Goal: Information Seeking & Learning: Check status

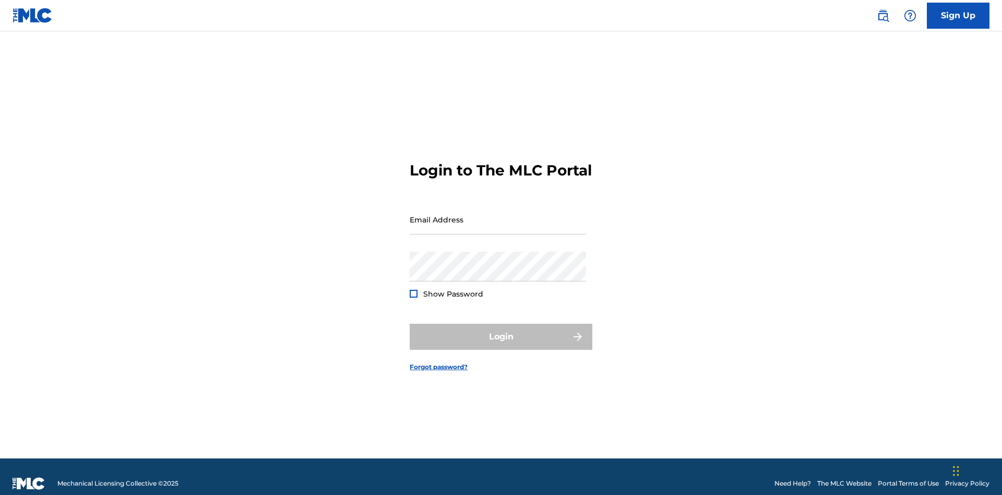
scroll to position [14, 0]
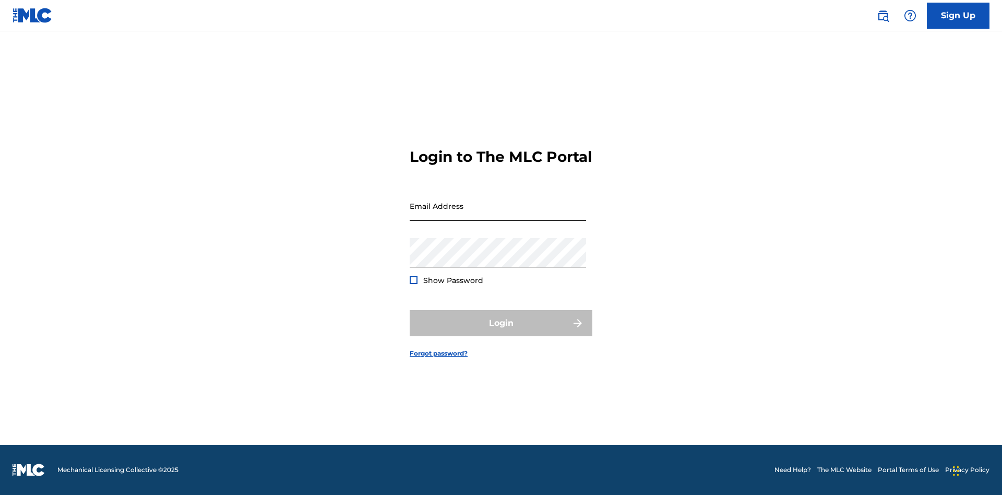
click at [498, 215] on input "Email Address" at bounding box center [498, 206] width 176 height 30
type input "[EMAIL_ADDRESS][DOMAIN_NAME]"
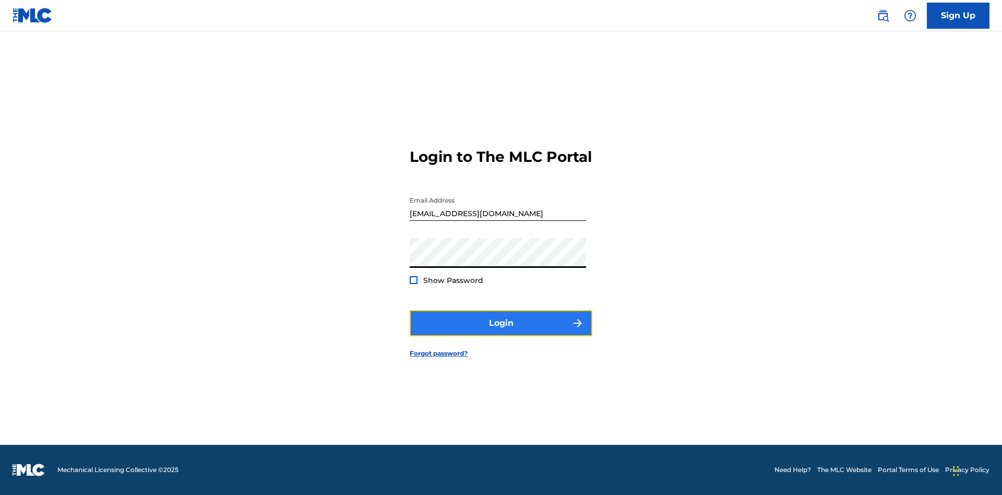
click at [501, 332] on button "Login" at bounding box center [501, 323] width 183 height 26
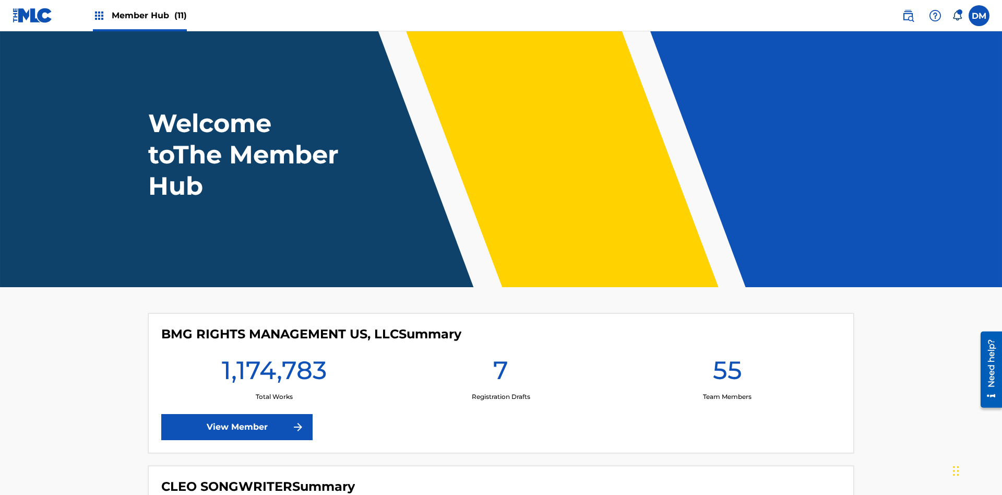
click at [149, 15] on span "Member Hub (11)" at bounding box center [149, 15] width 75 height 12
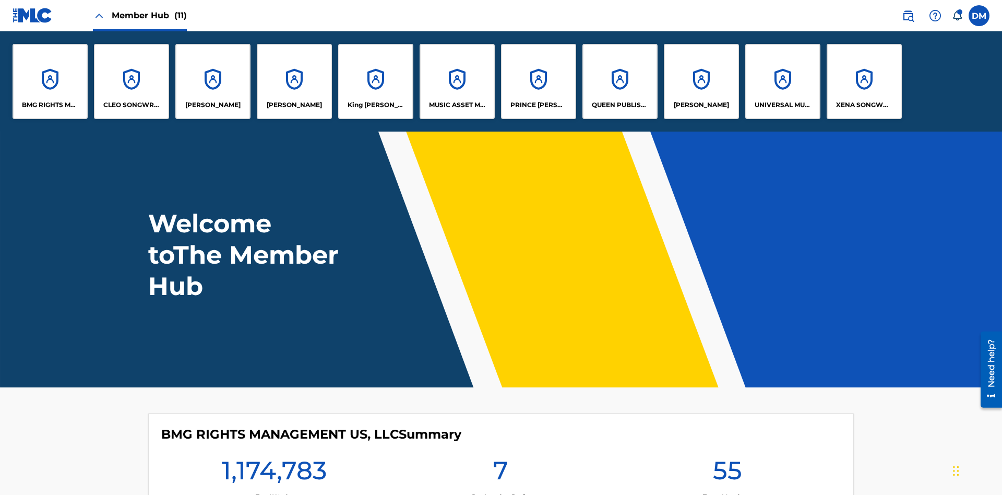
scroll to position [38, 0]
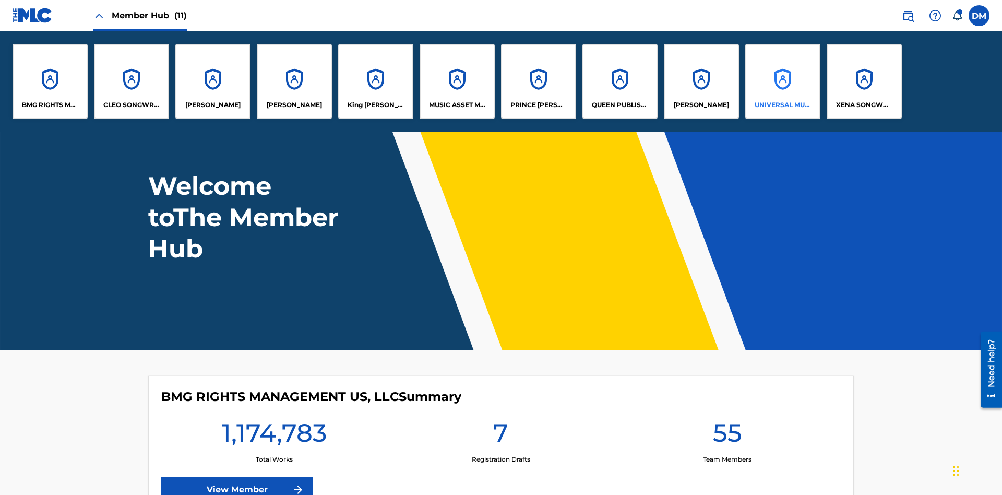
click at [782, 105] on p "UNIVERSAL MUSIC PUB GROUP" at bounding box center [783, 104] width 57 height 9
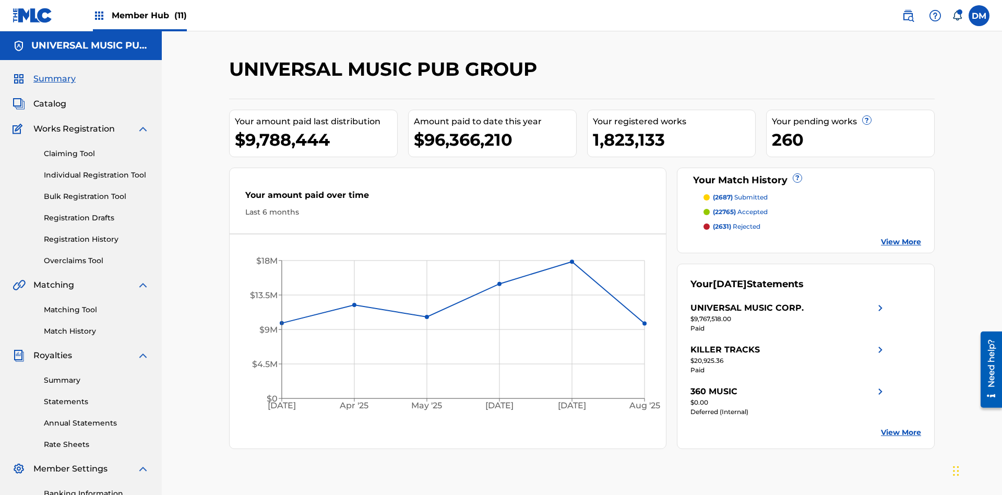
scroll to position [152, 0]
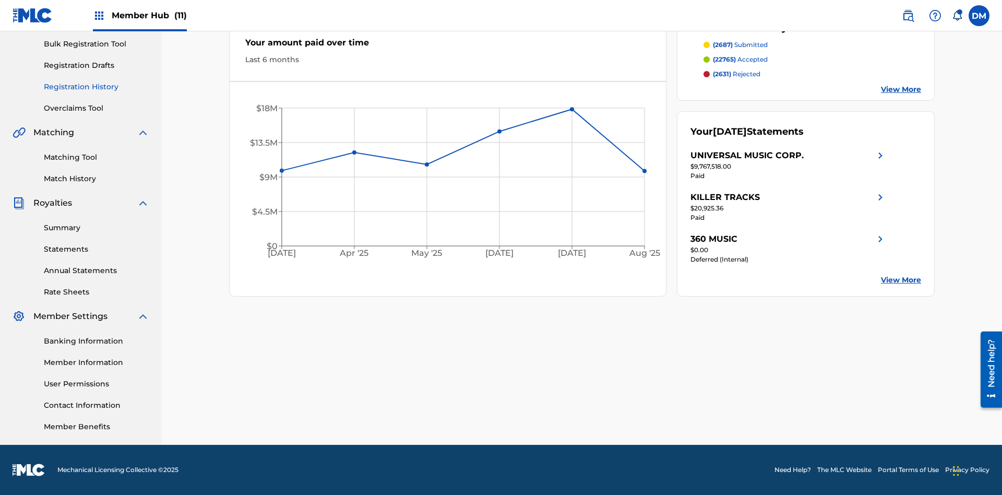
click at [97, 87] on link "Registration History" at bounding box center [96, 86] width 105 height 11
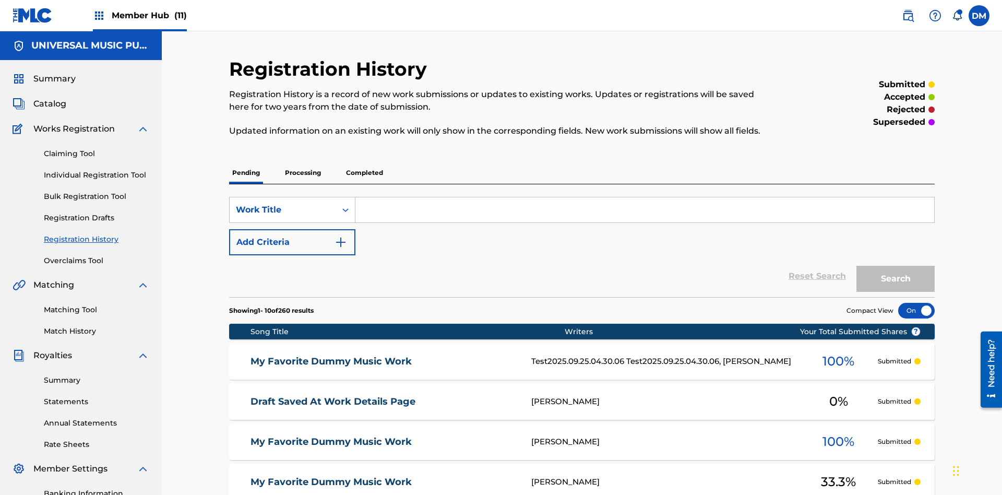
scroll to position [99, 0]
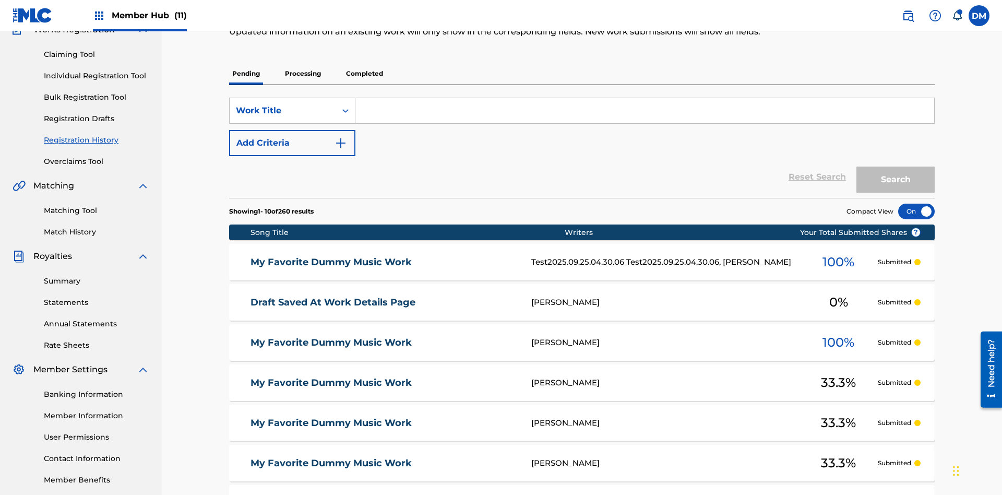
click at [364, 74] on p "Completed" at bounding box center [364, 74] width 43 height 22
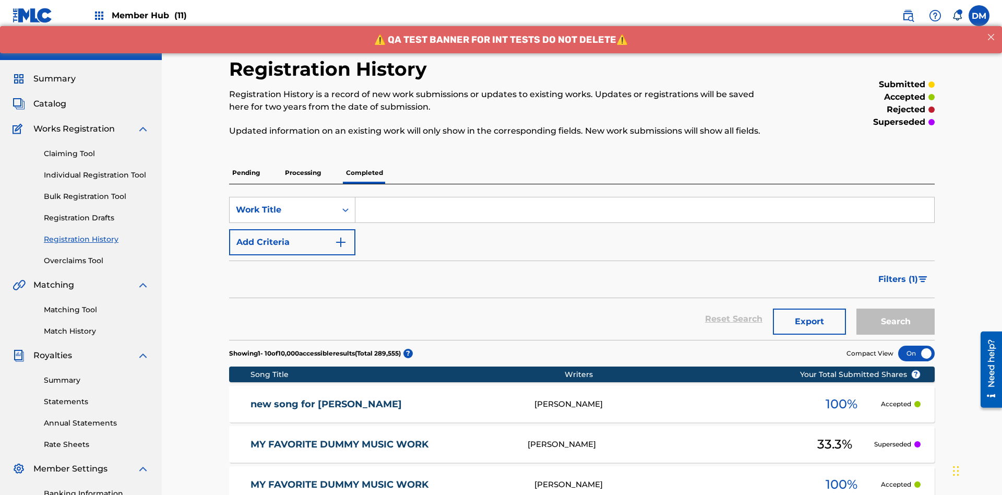
scroll to position [141, 0]
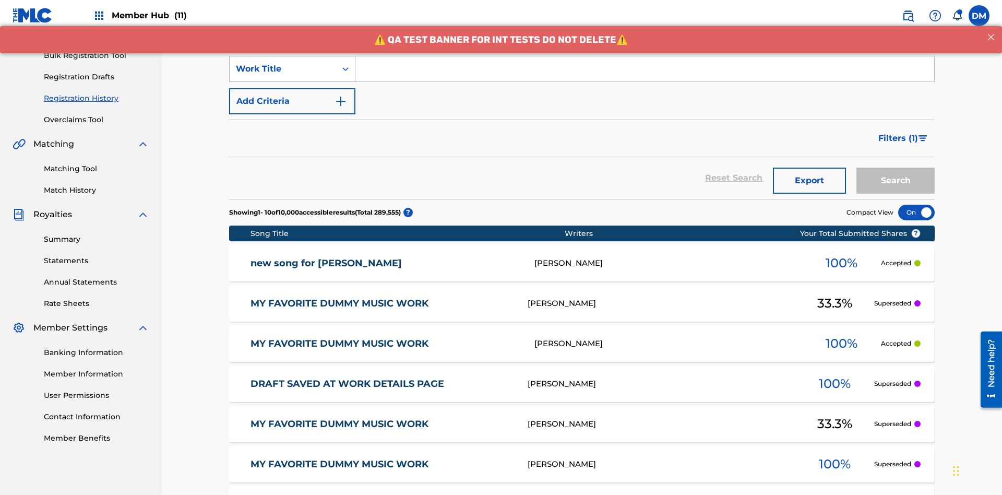
click at [283, 69] on div "Work Title" at bounding box center [283, 69] width 94 height 13
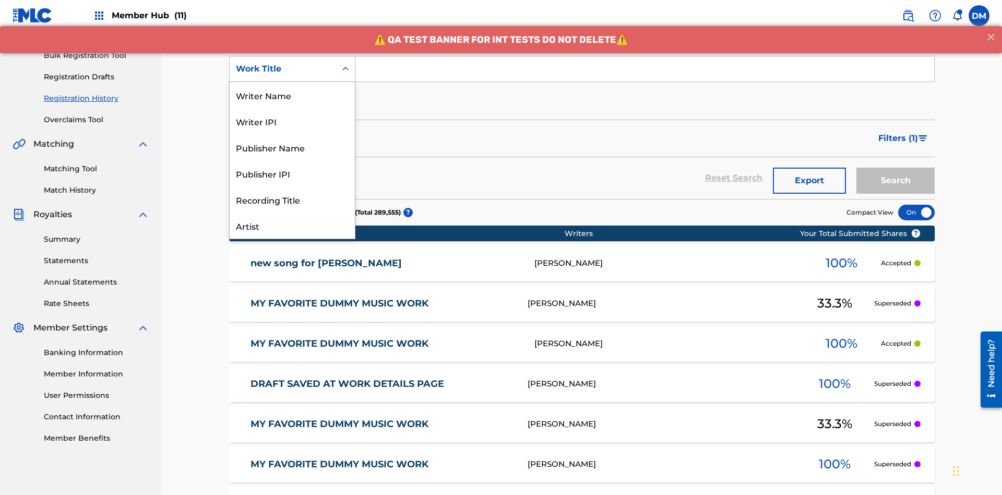
scroll to position [52, 0]
click at [292, 226] on div "Work Title" at bounding box center [292, 225] width 125 height 26
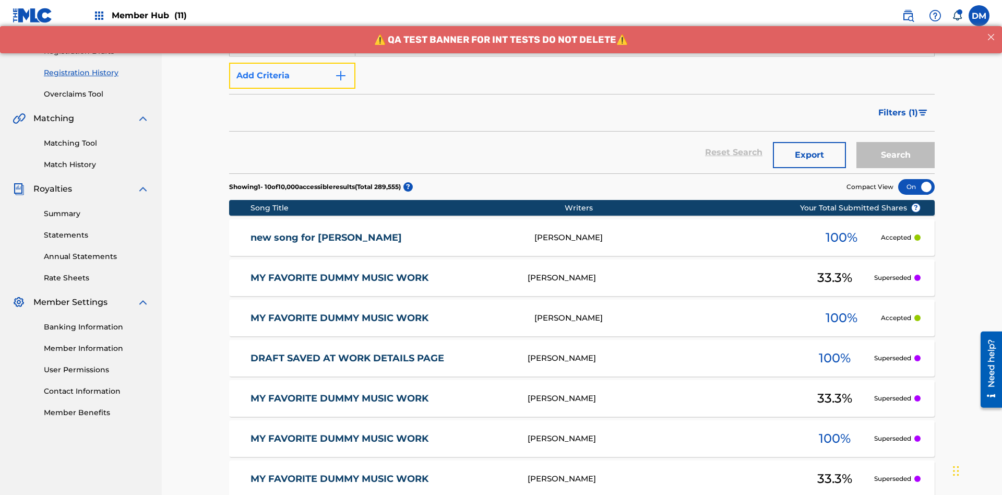
click at [292, 76] on button "Add Criteria" at bounding box center [292, 76] width 126 height 26
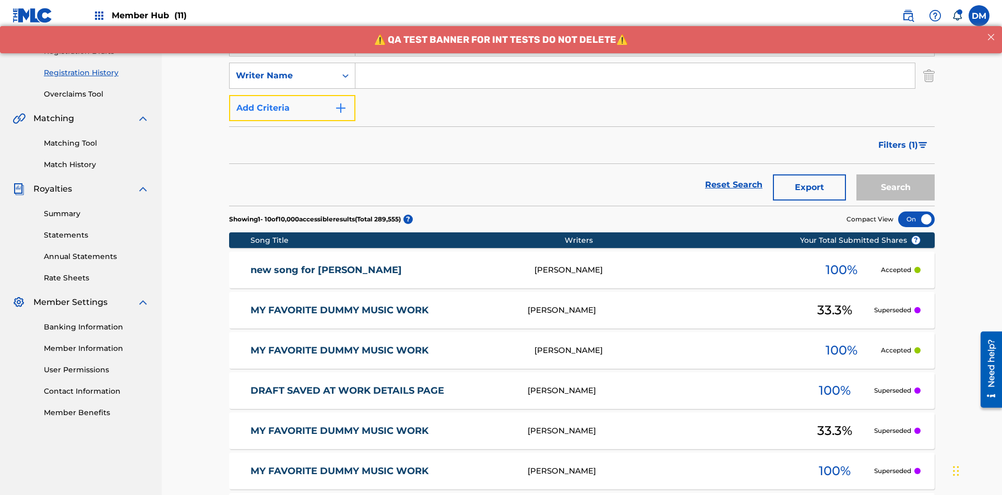
scroll to position [173, 0]
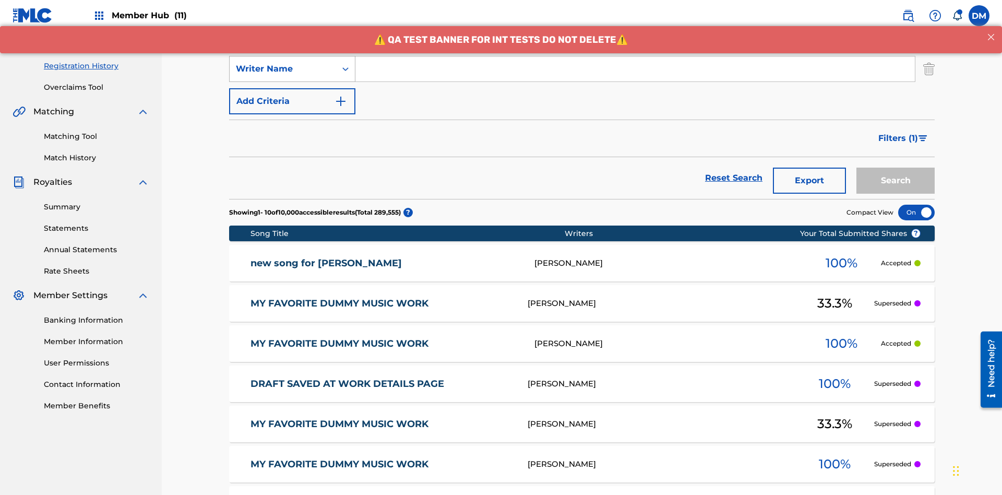
click at [283, 69] on div "Writer Name" at bounding box center [283, 69] width 94 height 13
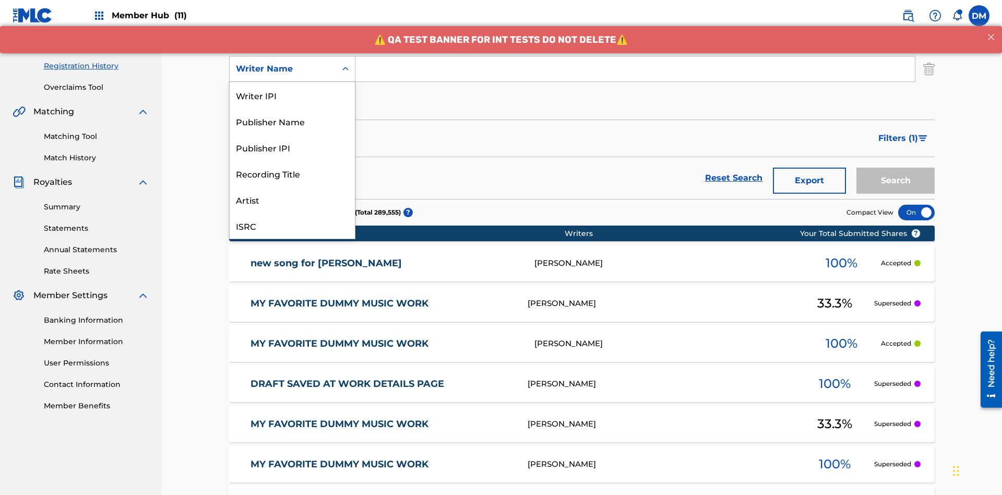
scroll to position [26, 0]
click at [292, 147] on div "Recording Title" at bounding box center [292, 147] width 125 height 26
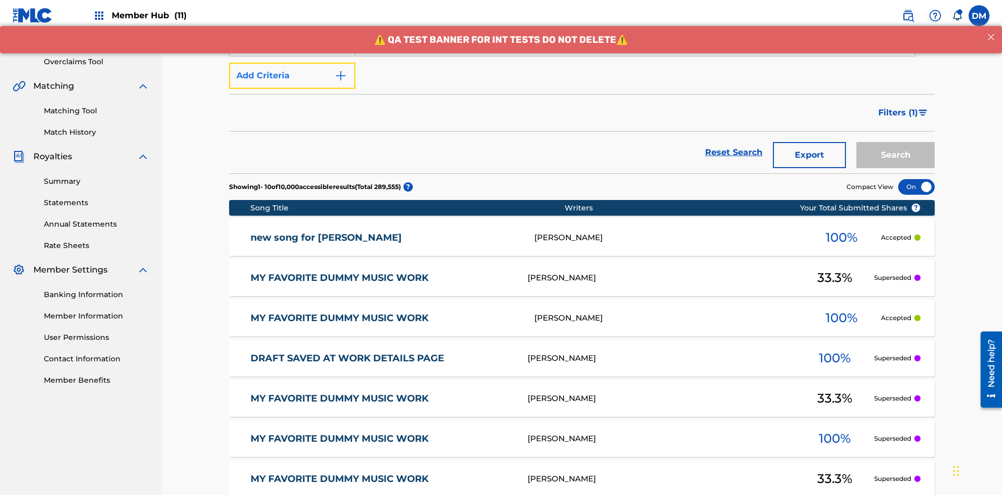
click at [292, 76] on button "Add Criteria" at bounding box center [292, 76] width 126 height 26
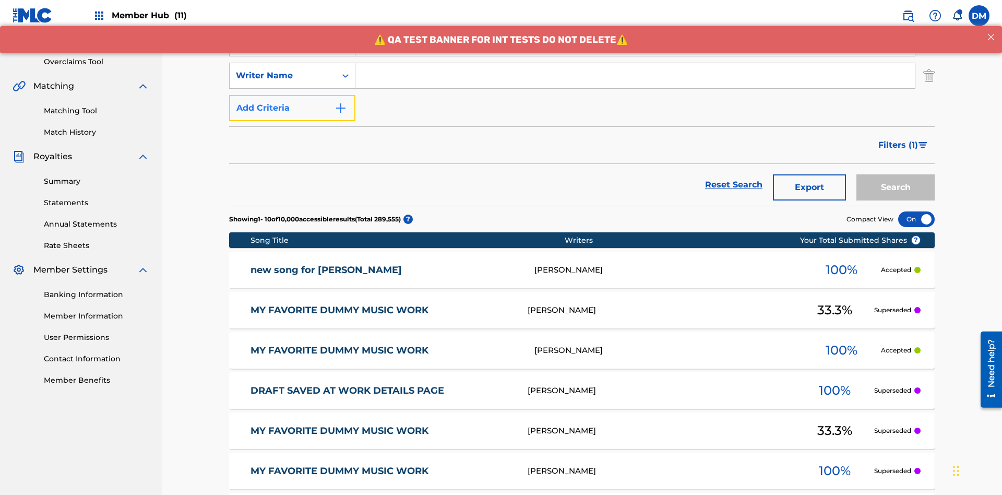
scroll to position [206, 0]
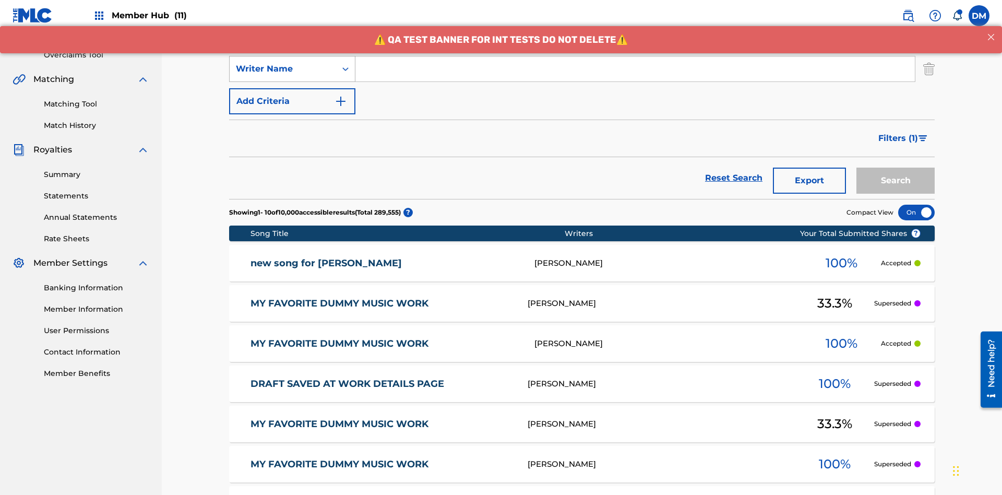
click at [283, 69] on div "Writer Name" at bounding box center [283, 69] width 94 height 13
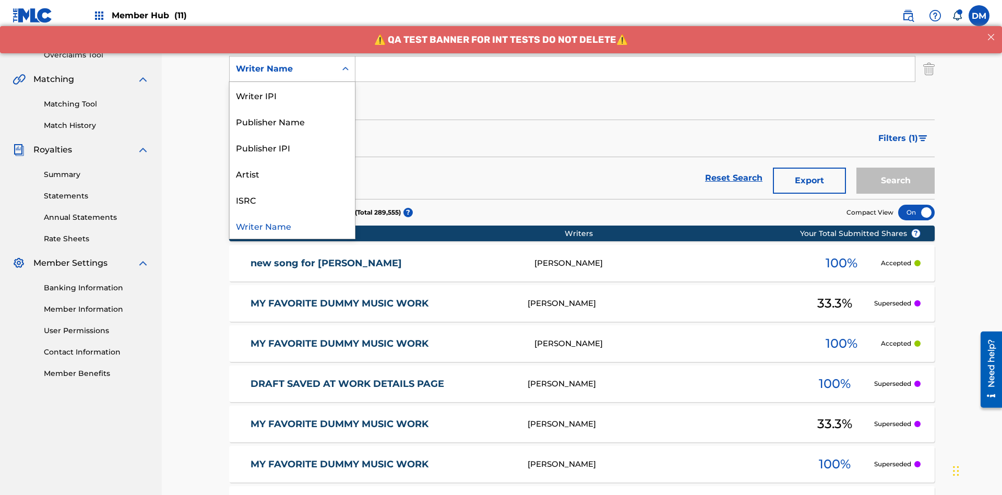
click at [292, 199] on div "ISRC" at bounding box center [292, 199] width 125 height 26
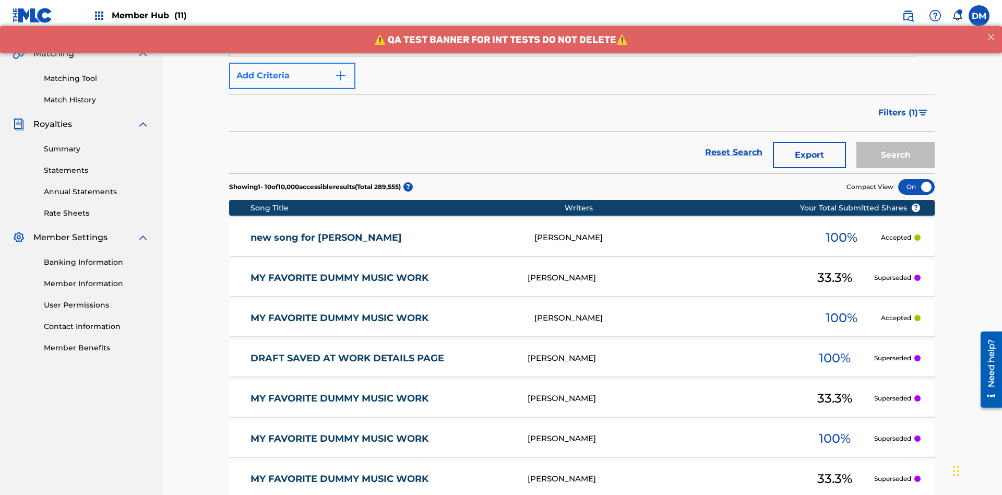
click at [292, 76] on button "Add Criteria" at bounding box center [292, 76] width 126 height 26
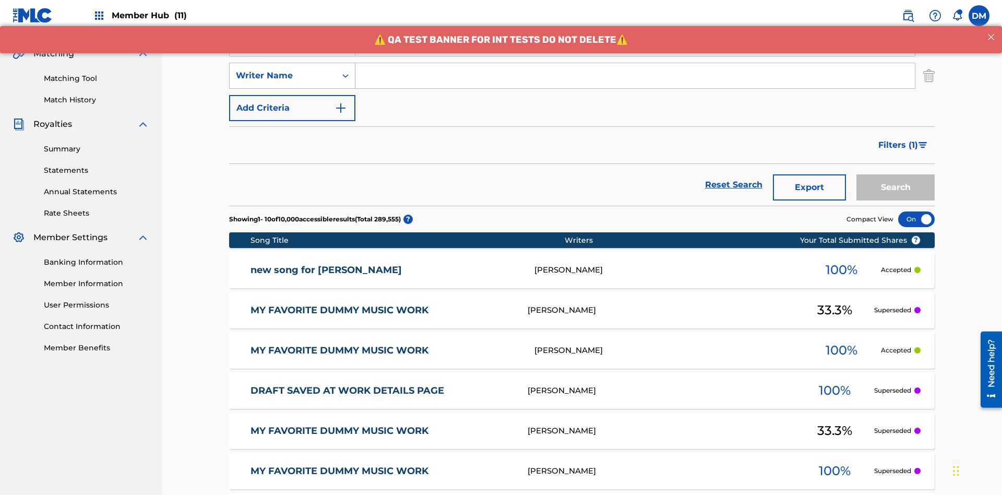
click at [283, 69] on div "Writer Name" at bounding box center [283, 75] width 94 height 13
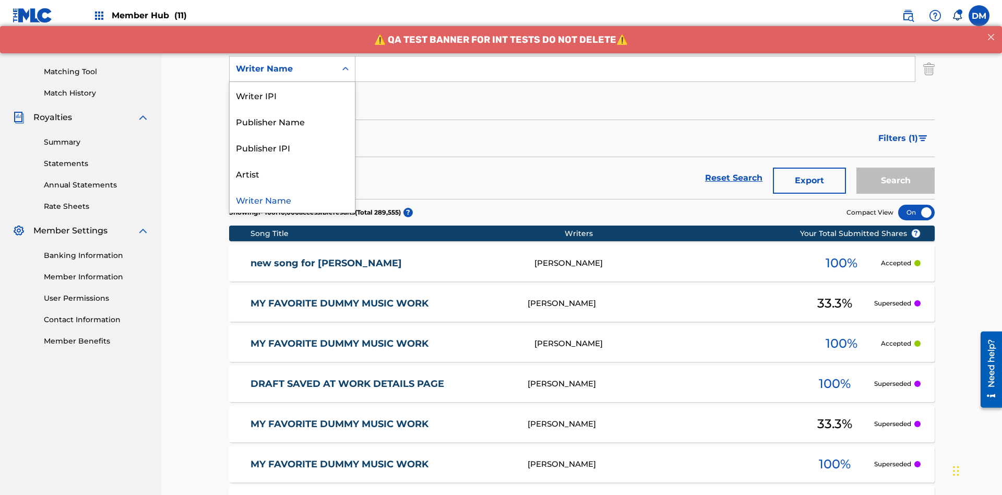
click at [292, 199] on div "Writer Name" at bounding box center [292, 199] width 125 height 26
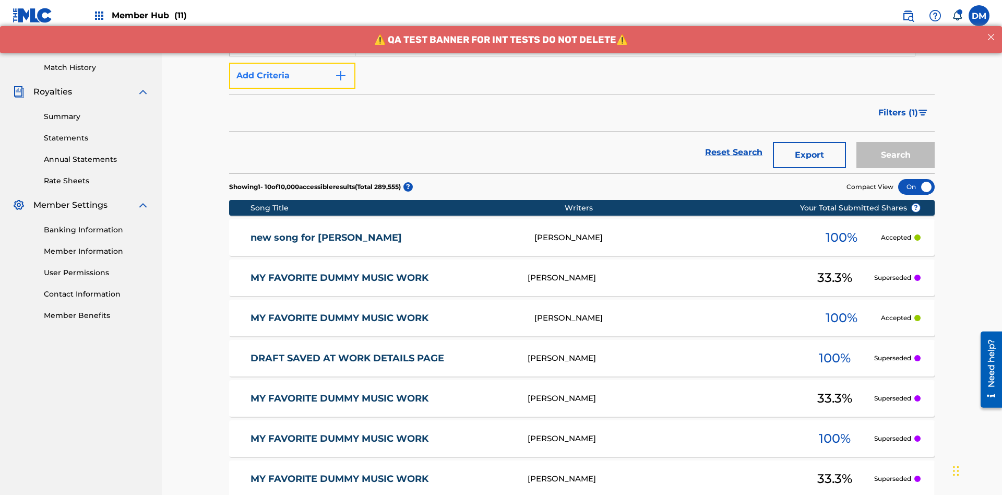
click at [292, 76] on button "Add Criteria" at bounding box center [292, 76] width 126 height 26
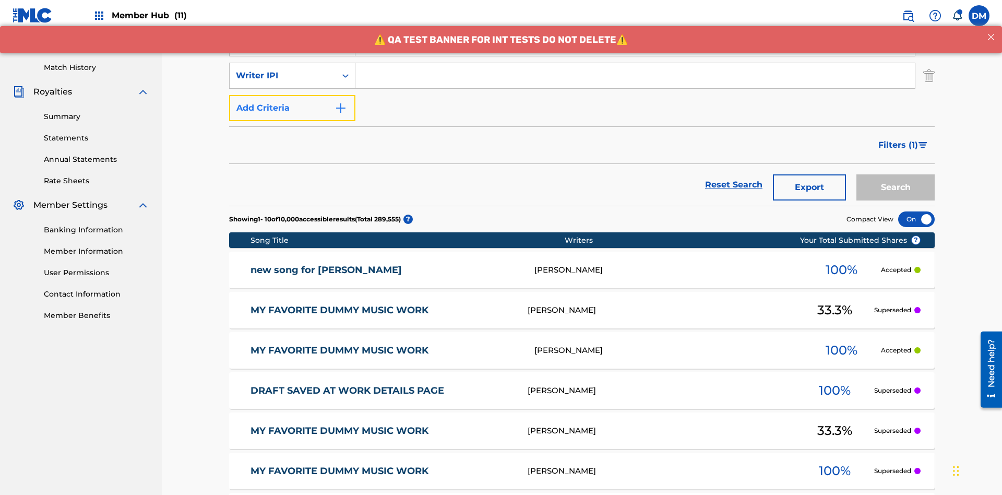
scroll to position [270, 0]
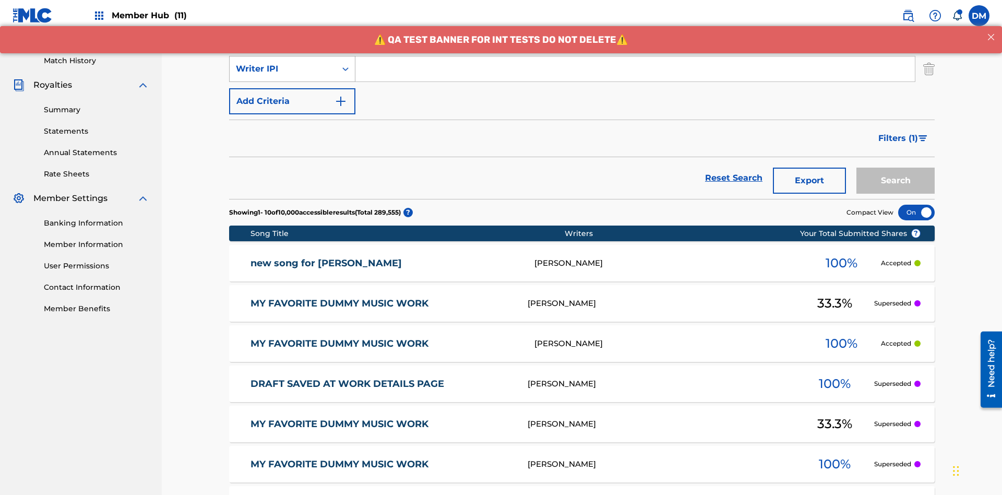
click at [283, 69] on div "Writer IPI" at bounding box center [283, 69] width 94 height 13
click at [292, 95] on div "Publisher Name" at bounding box center [292, 95] width 125 height 26
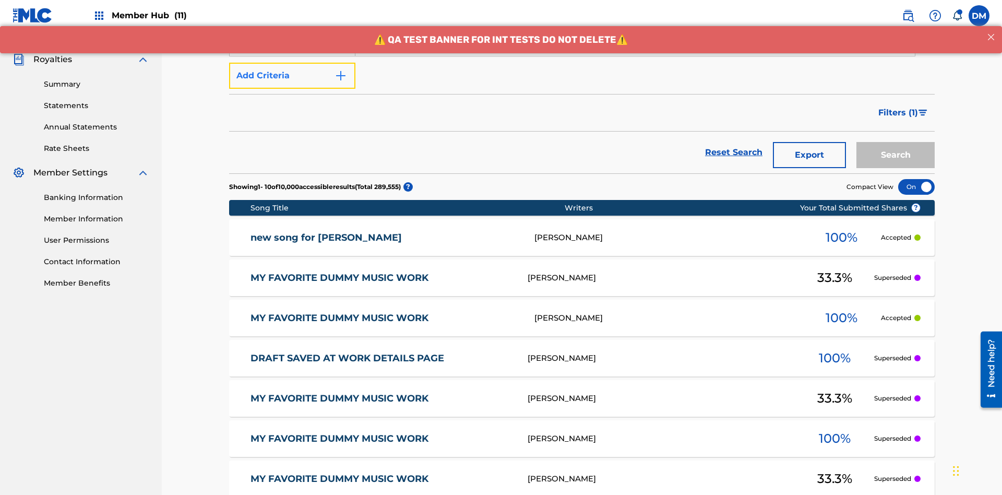
click at [292, 76] on button "Add Criteria" at bounding box center [292, 76] width 126 height 26
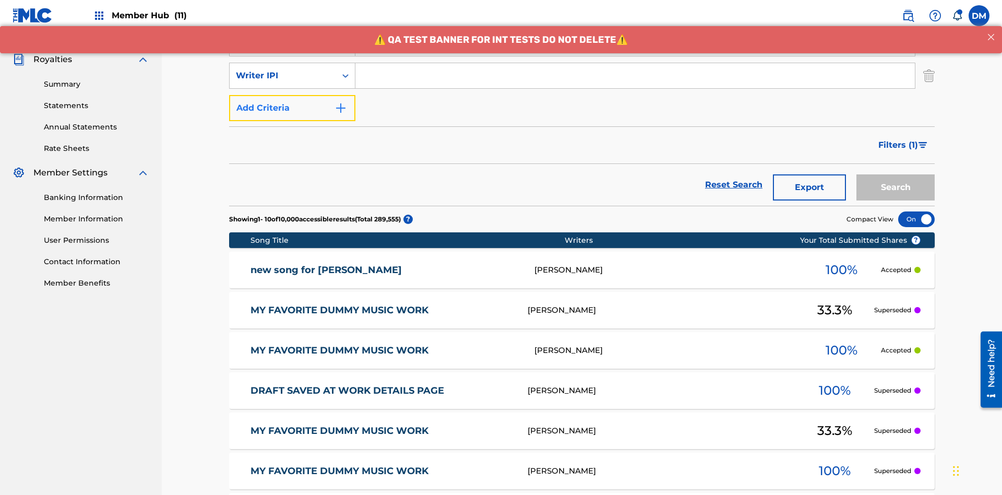
scroll to position [303, 0]
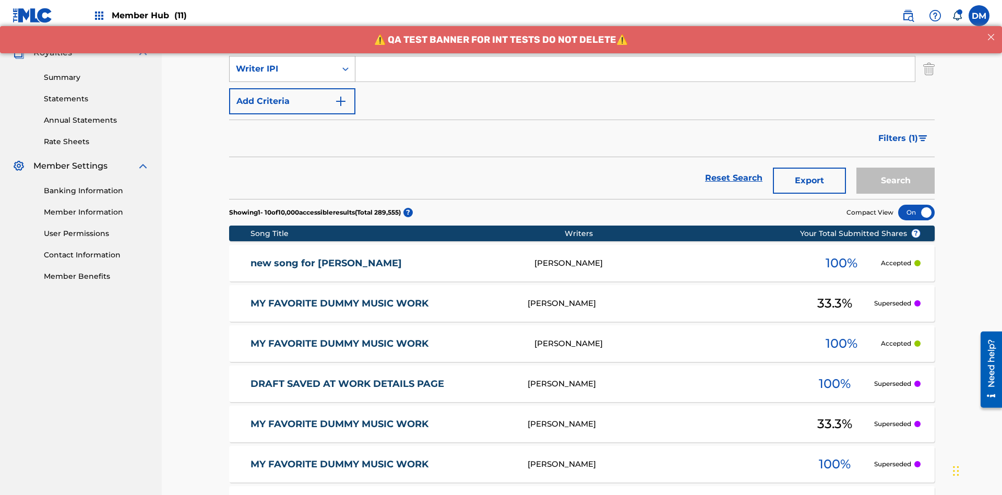
click at [283, 69] on div "Writer IPI" at bounding box center [283, 69] width 94 height 13
click at [292, 95] on div "Publisher IPI" at bounding box center [292, 95] width 125 height 26
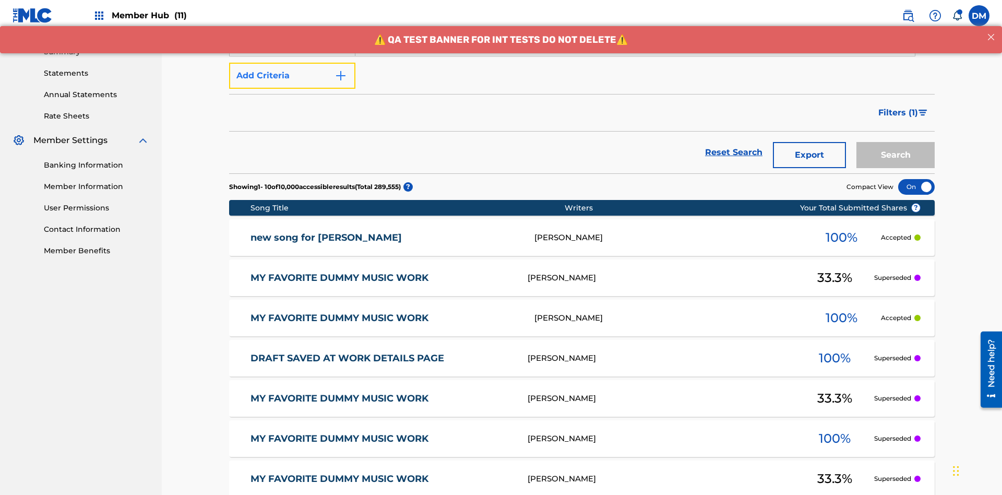
click at [292, 76] on button "Add Criteria" at bounding box center [292, 76] width 126 height 26
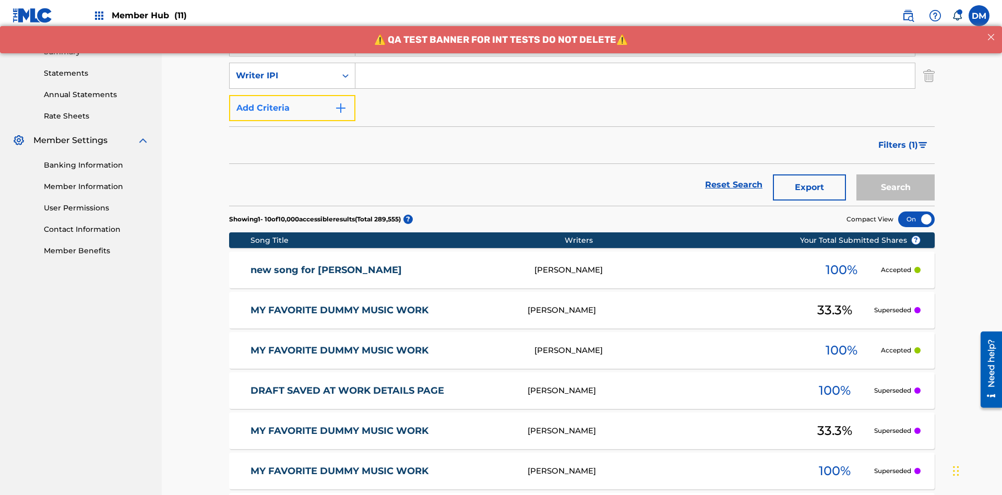
scroll to position [335, 0]
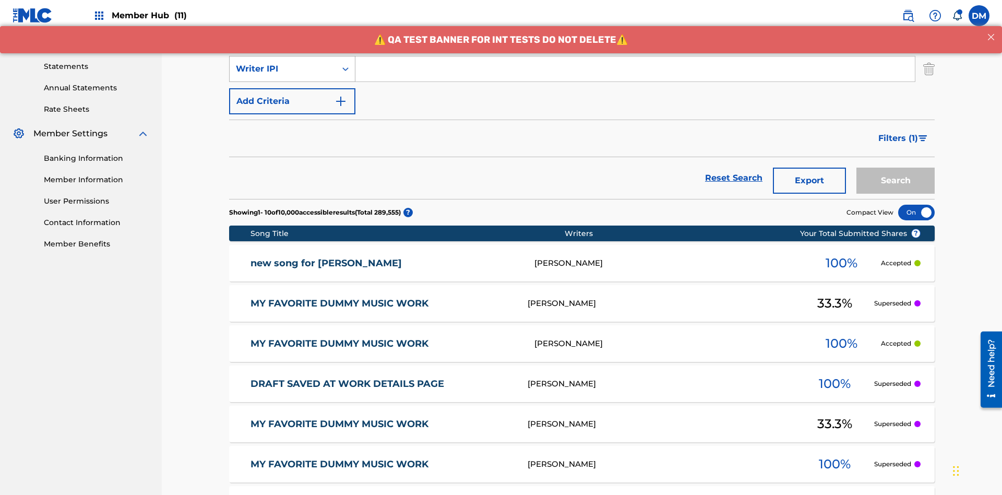
click at [283, 69] on div "Writer IPI" at bounding box center [283, 69] width 94 height 13
click at [292, 95] on div "Artist" at bounding box center [292, 95] width 125 height 26
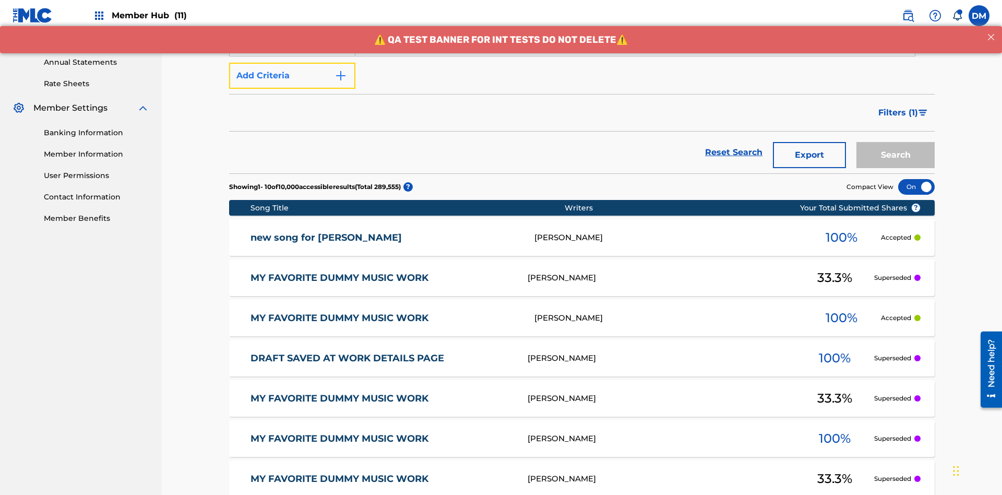
click at [292, 76] on button "Add Criteria" at bounding box center [292, 76] width 126 height 26
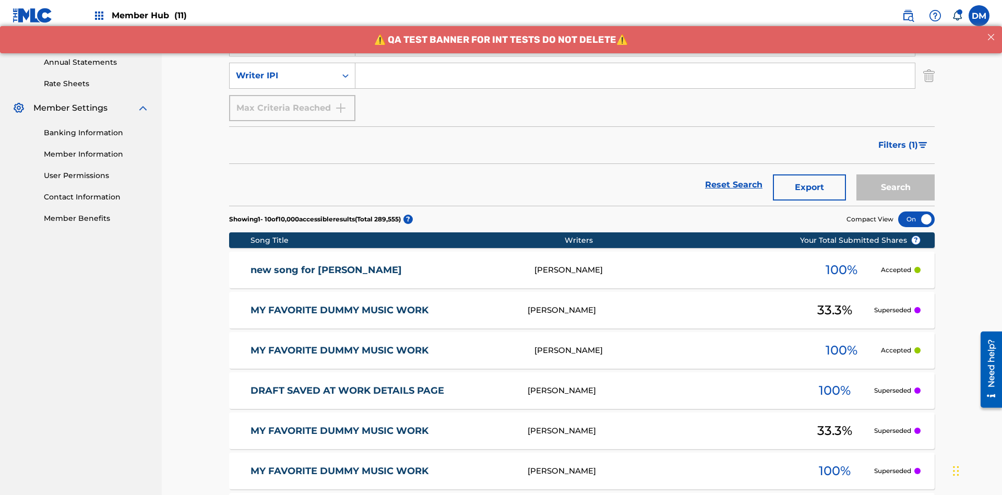
scroll to position [367, 0]
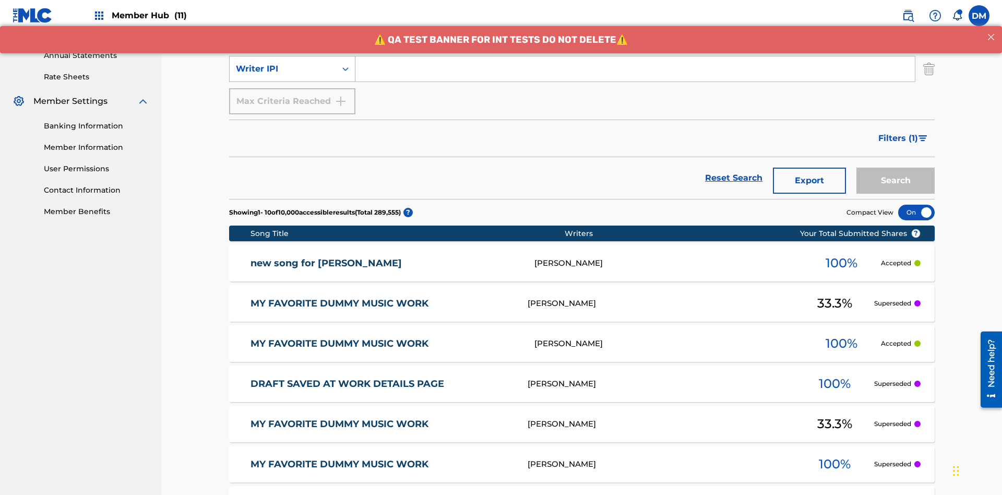
click at [283, 69] on div "Writer IPI" at bounding box center [283, 69] width 94 height 13
click at [292, 95] on div "Writer IPI" at bounding box center [292, 95] width 125 height 26
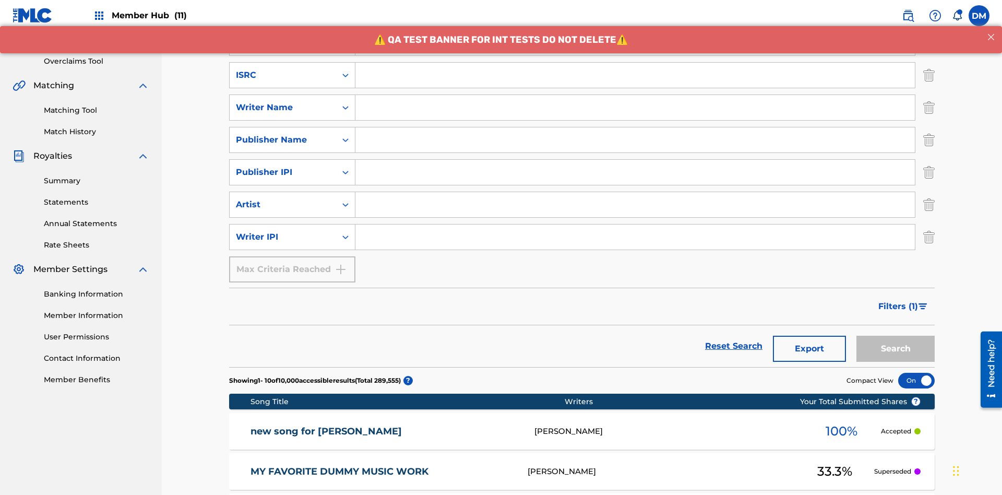
click at [635, 75] on input "Search Form" at bounding box center [635, 75] width 560 height 25
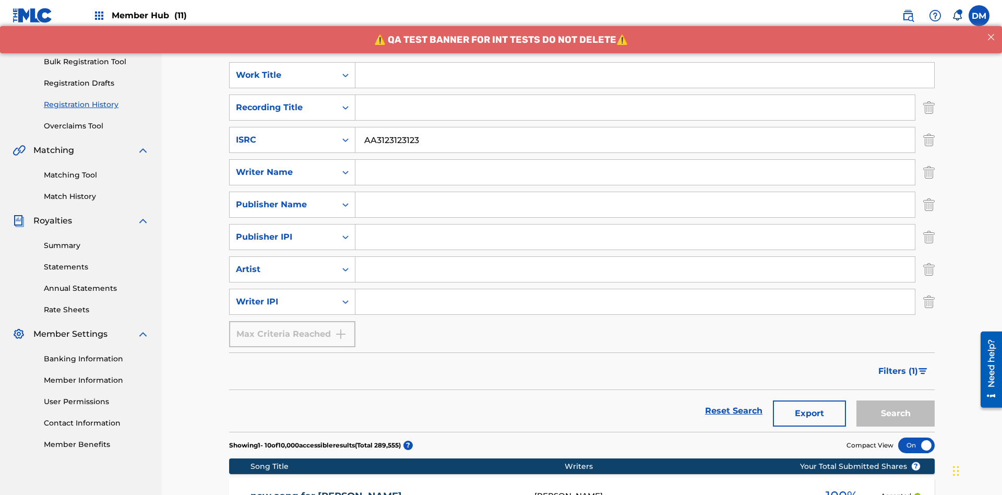
type input "AA3123123123"
click at [645, 75] on input "Search Form" at bounding box center [644, 75] width 579 height 25
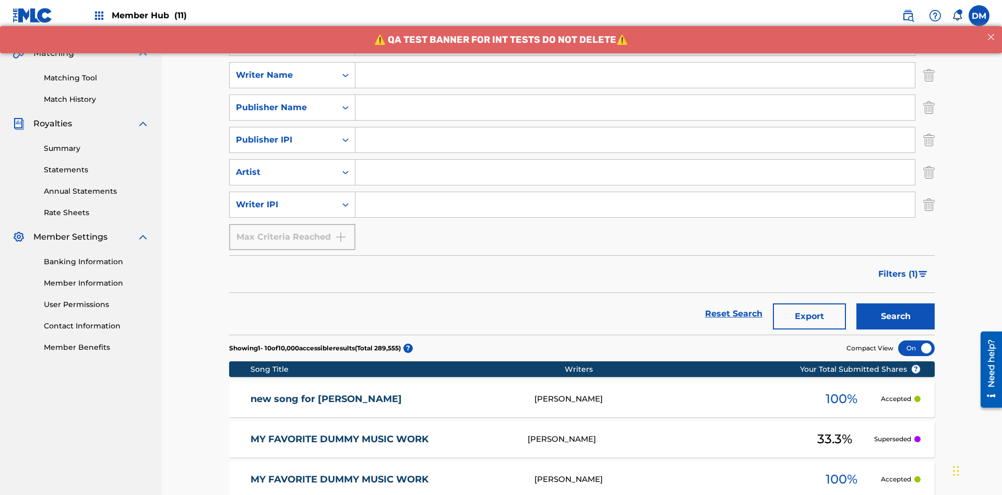
type input "MY FAVORITE DUMMY MUSIC WORK"
click at [635, 75] on input "Search Form" at bounding box center [635, 75] width 560 height 25
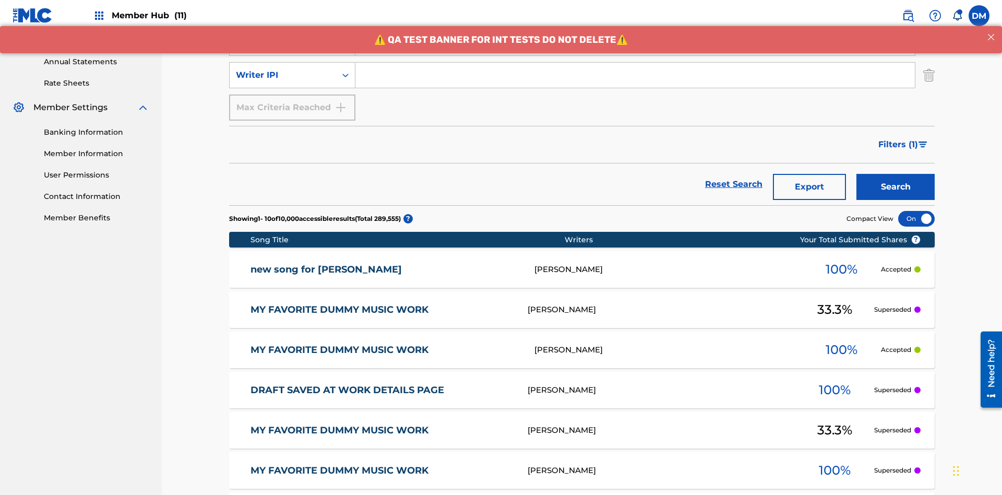
type input "BERKOWITZ"
click at [635, 75] on input "Search Form" at bounding box center [635, 75] width 560 height 25
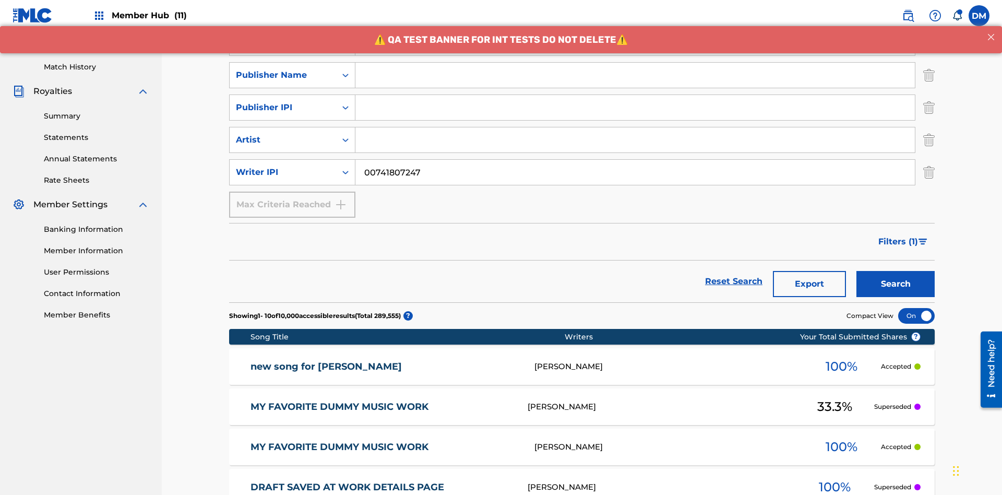
type input "00741807247"
click at [635, 75] on input "Search Form" at bounding box center [635, 75] width 560 height 25
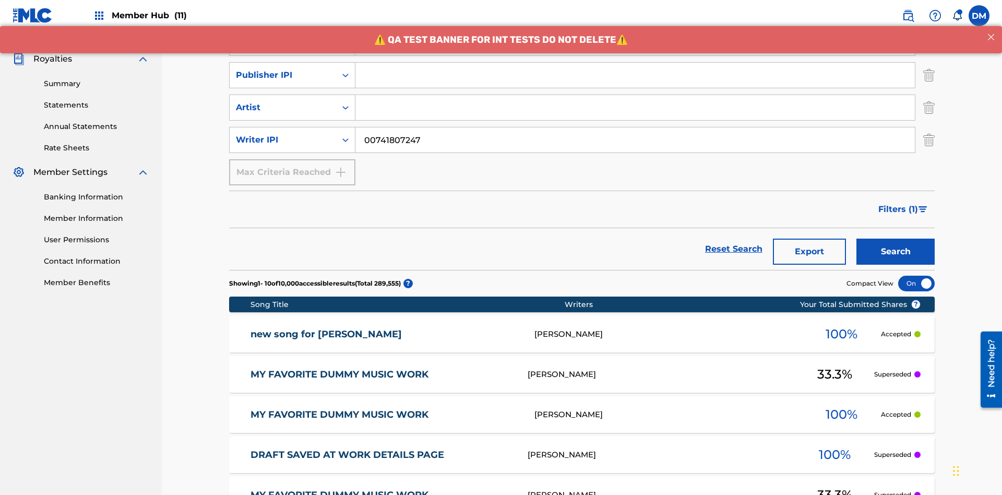
type input "CALACA"
click at [635, 75] on input "Search Form" at bounding box center [635, 75] width 560 height 25
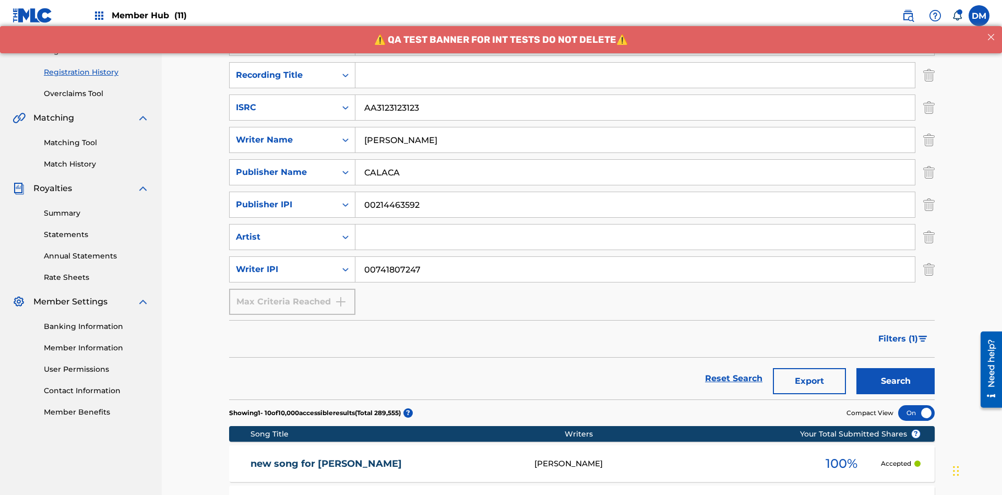
type input "00214463592"
click at [635, 75] on input "Search Form" at bounding box center [635, 75] width 560 height 25
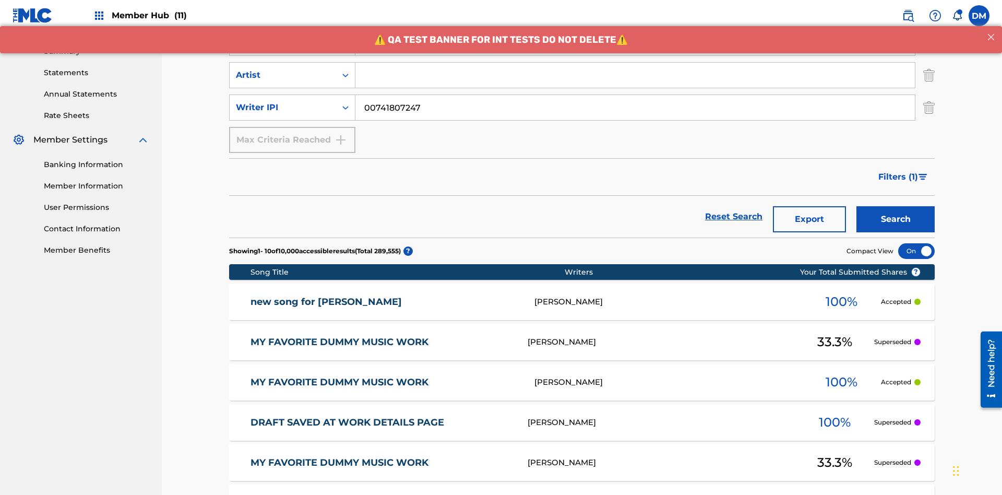
type input "Best Song Ever"
click at [635, 75] on input "Search Form" at bounding box center [635, 75] width 560 height 25
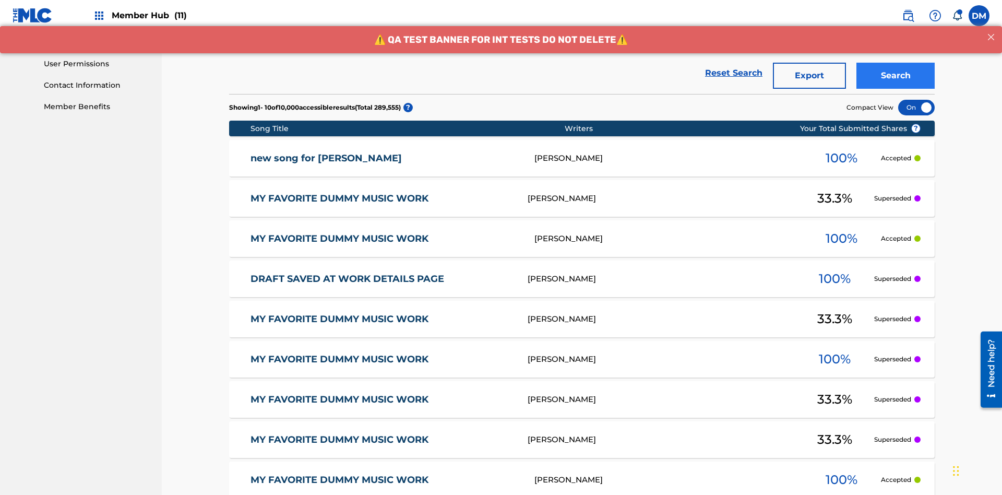
type input "Joe Lewis"
click at [896, 76] on button "Search" at bounding box center [896, 76] width 78 height 26
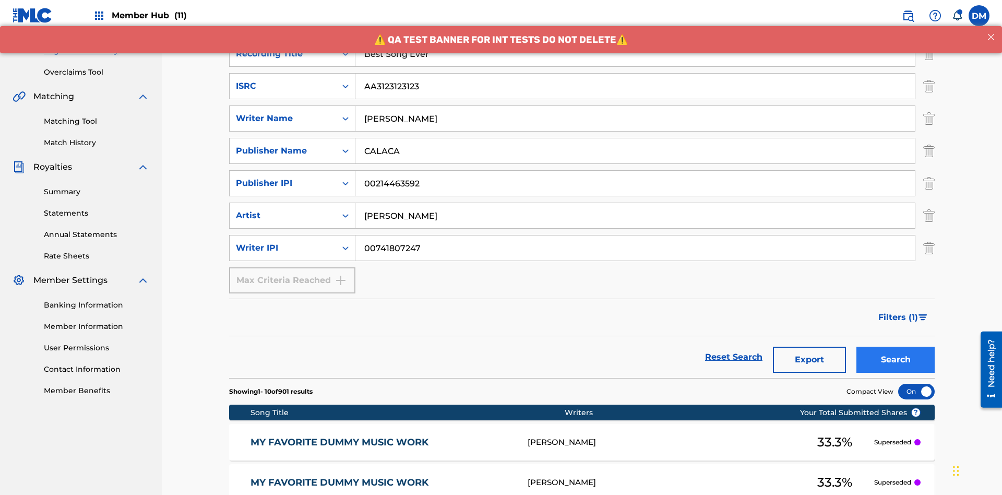
scroll to position [509, 0]
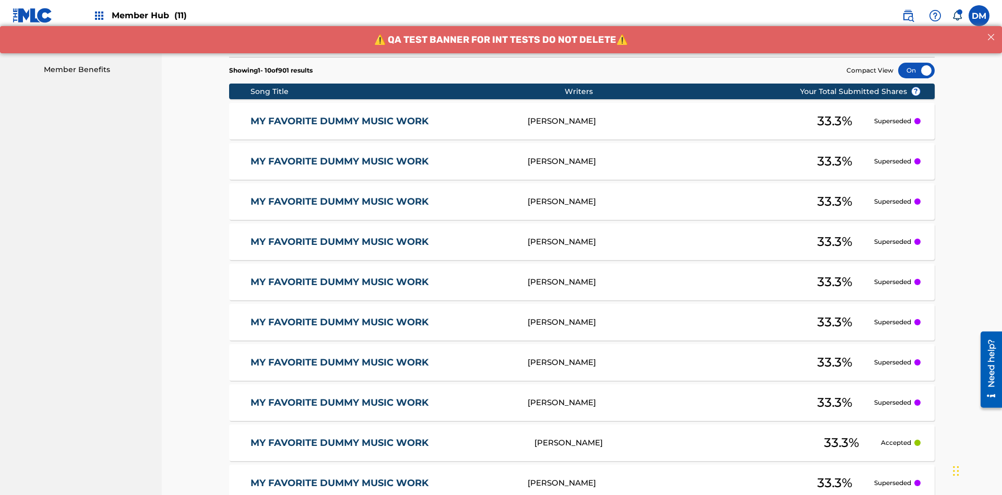
click at [917, 70] on div at bounding box center [916, 71] width 37 height 16
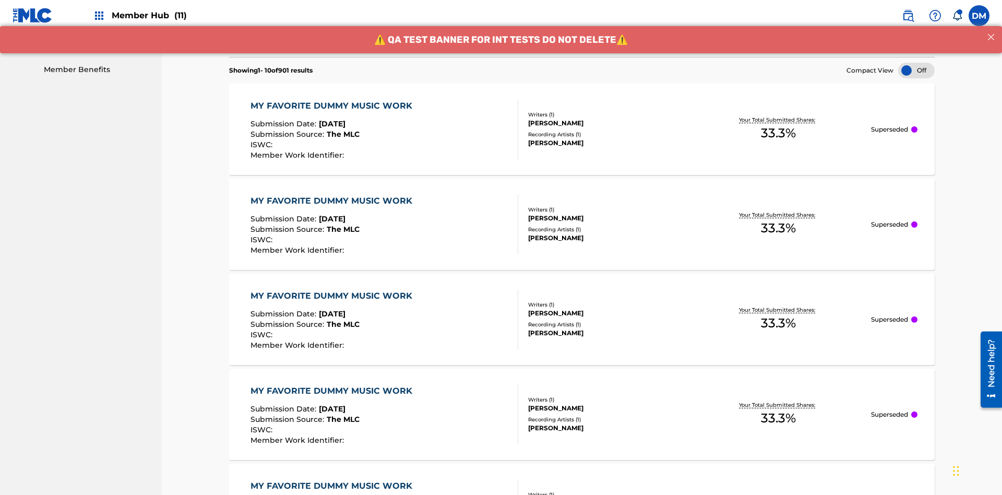
scroll to position [546, 0]
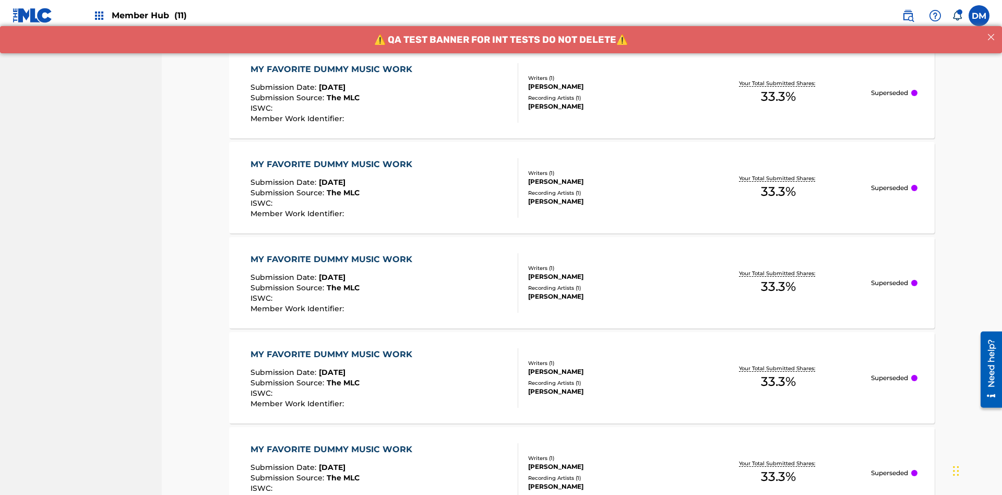
click at [333, 69] on div "MY FAVORITE DUMMY MUSIC WORK" at bounding box center [334, 69] width 167 height 13
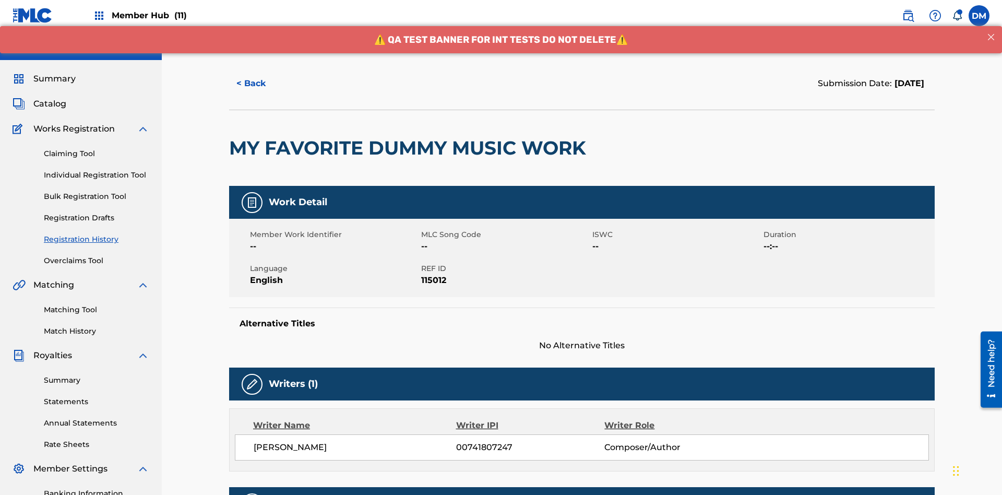
scroll to position [307, 0]
